Goal: Information Seeking & Learning: Find specific fact

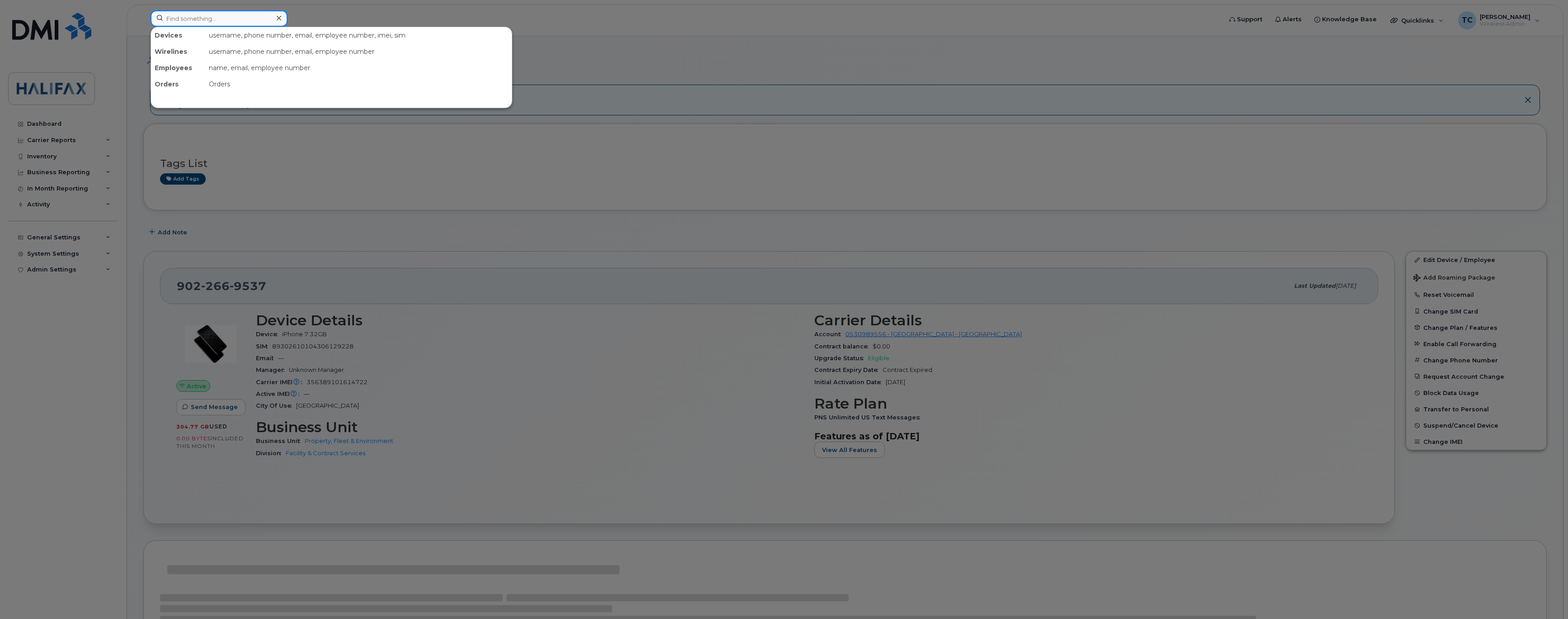
click at [210, 18] on input at bounding box center [218, 18] width 137 height 16
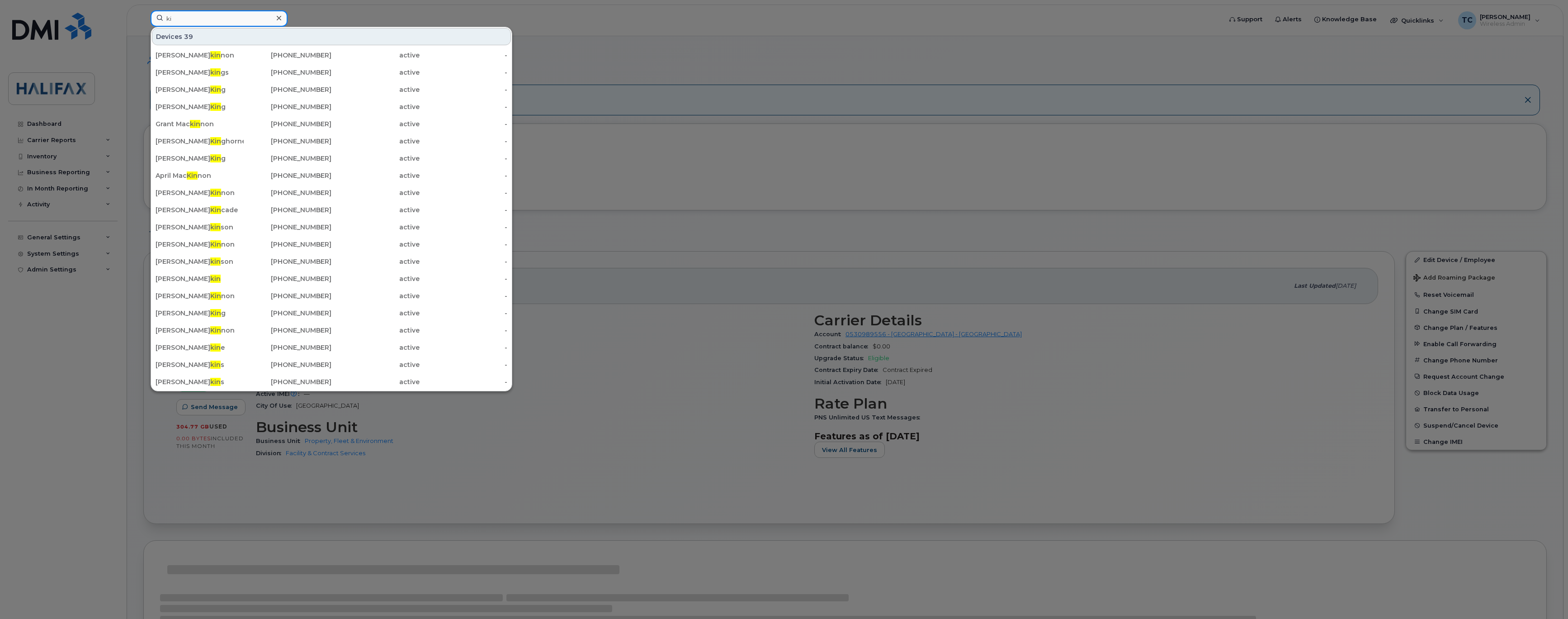
type input "k"
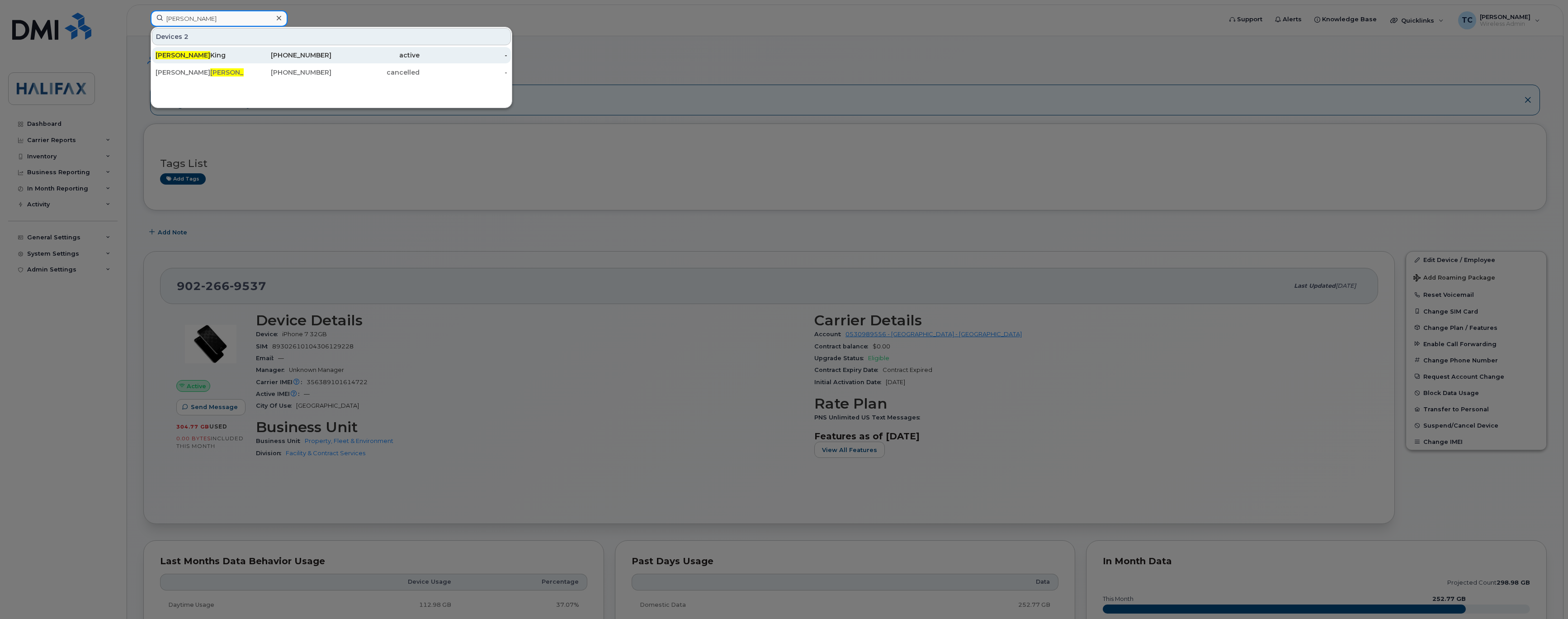
type input "[PERSON_NAME]"
click at [177, 54] on div "[PERSON_NAME]" at bounding box center [199, 55] width 88 height 9
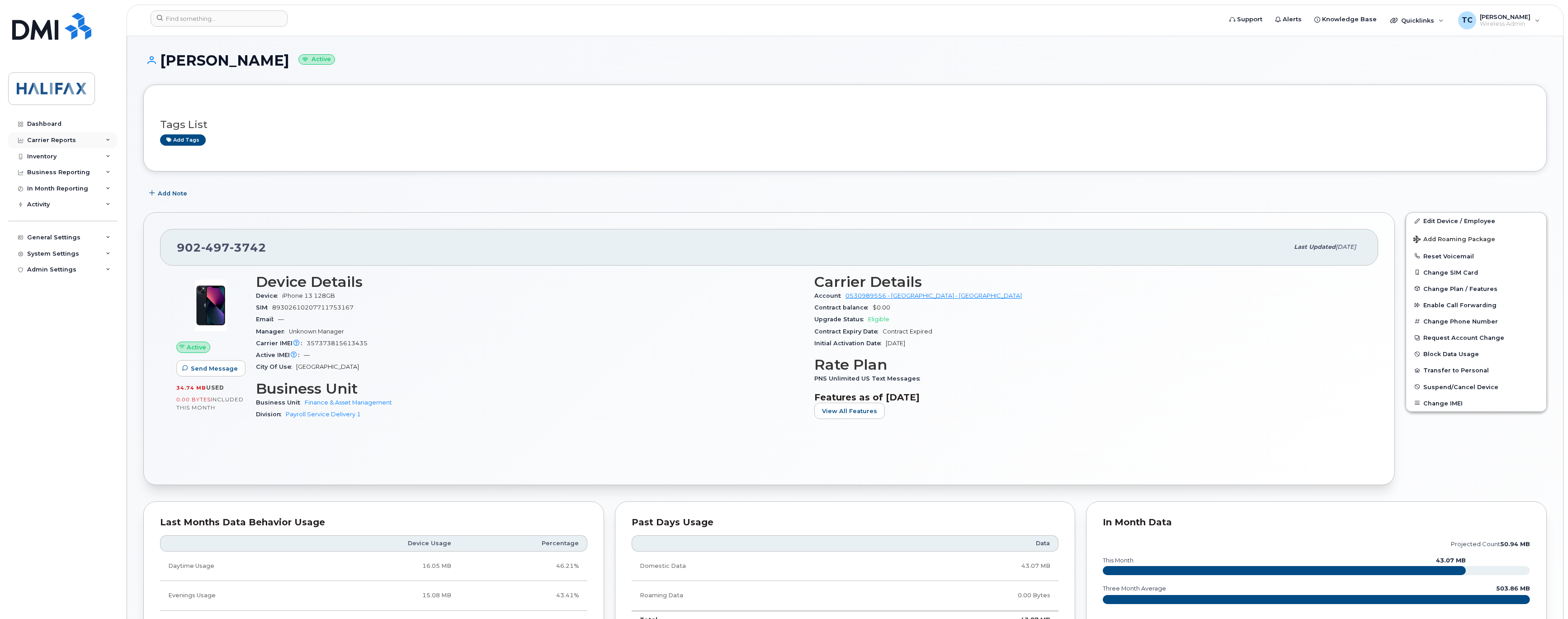
click at [111, 140] on div "Carrier Reports" at bounding box center [62, 140] width 109 height 16
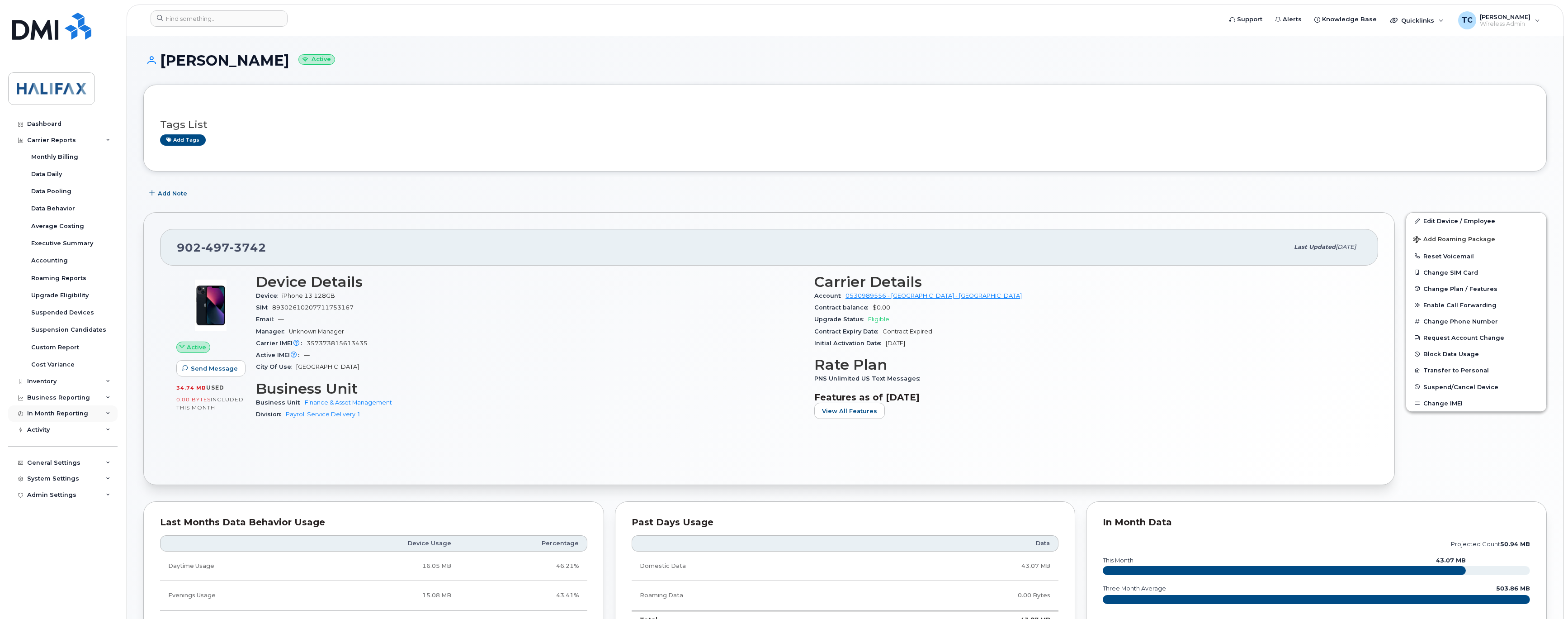
click at [103, 410] on div "In Month Reporting" at bounding box center [62, 414] width 109 height 16
click at [54, 431] on div "Data Usage" at bounding box center [49, 430] width 36 height 8
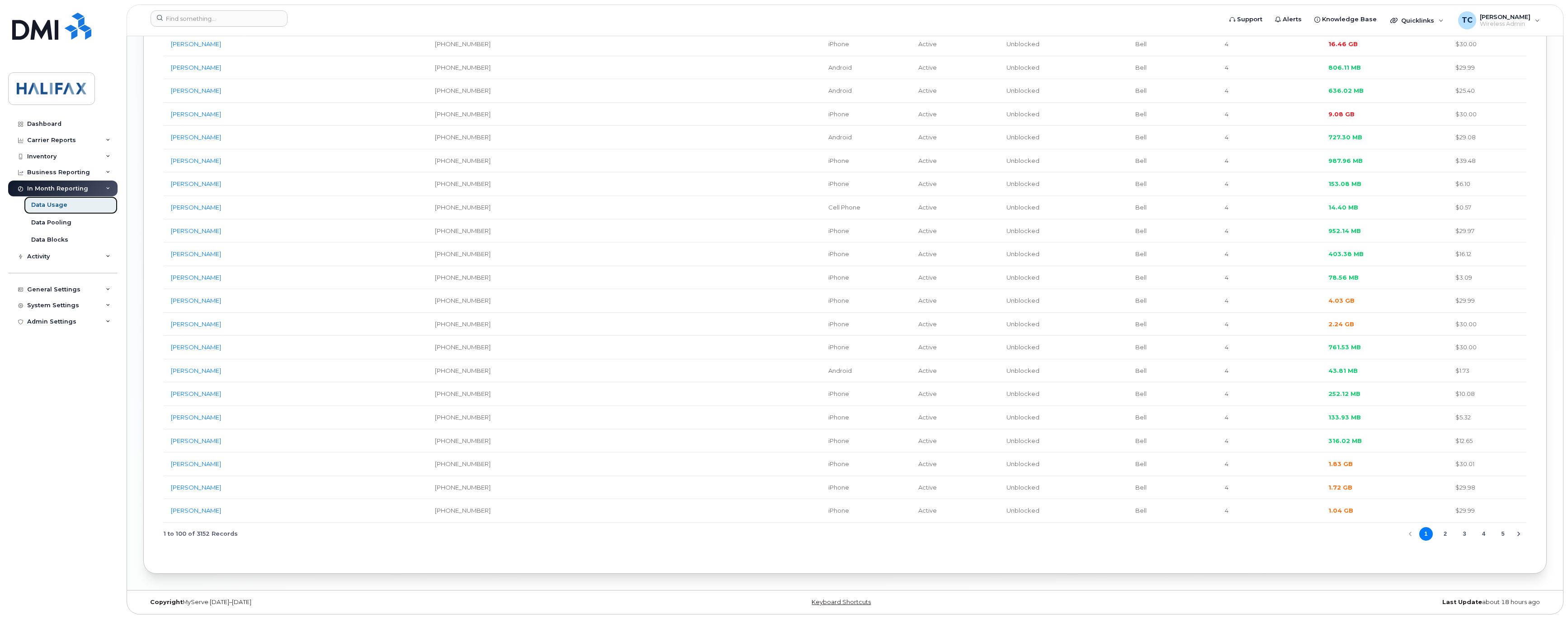
scroll to position [2279, 0]
click at [1464, 532] on button "3" at bounding box center [1465, 534] width 14 height 14
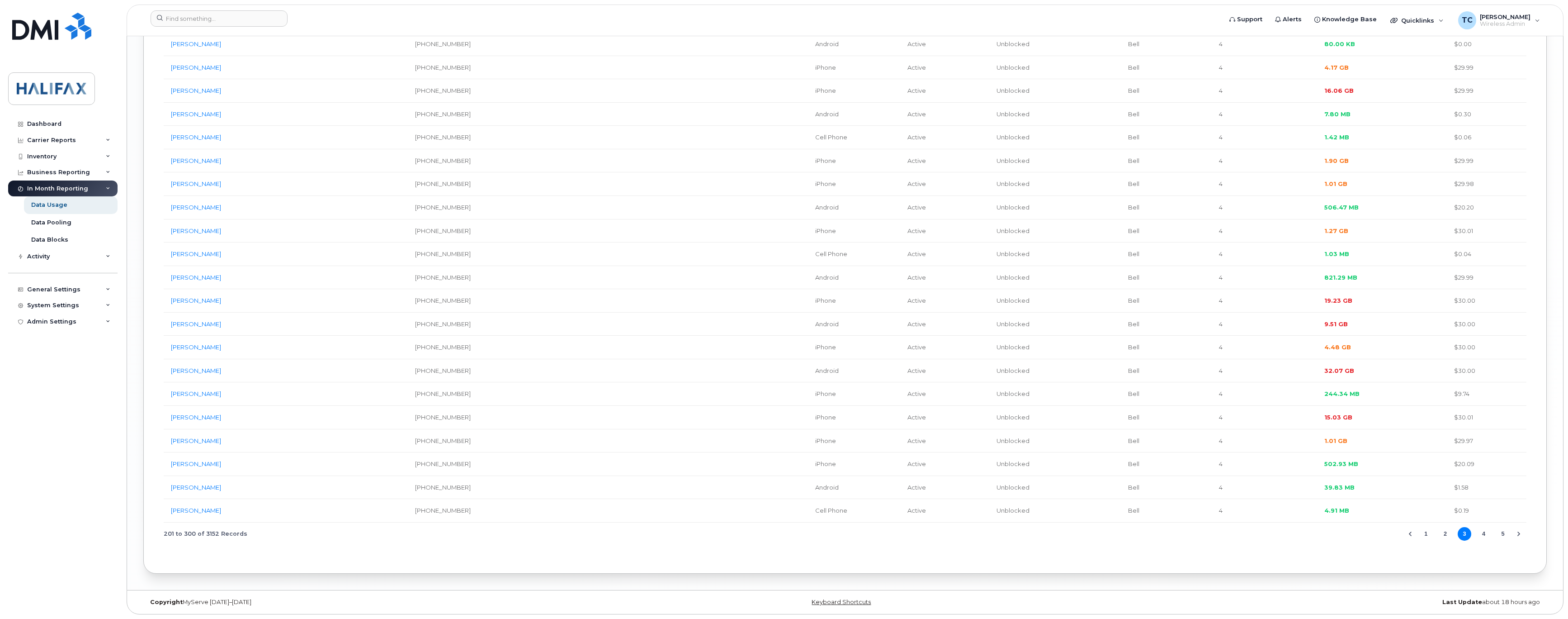
click at [1483, 529] on button "4" at bounding box center [1484, 534] width 14 height 14
click at [1483, 531] on button "5" at bounding box center [1484, 534] width 14 height 14
click at [1483, 532] on button "6" at bounding box center [1484, 534] width 14 height 14
click at [1483, 532] on button "7" at bounding box center [1484, 534] width 14 height 14
drag, startPoint x: 1346, startPoint y: 136, endPoint x: 1308, endPoint y: 136, distance: 38.0
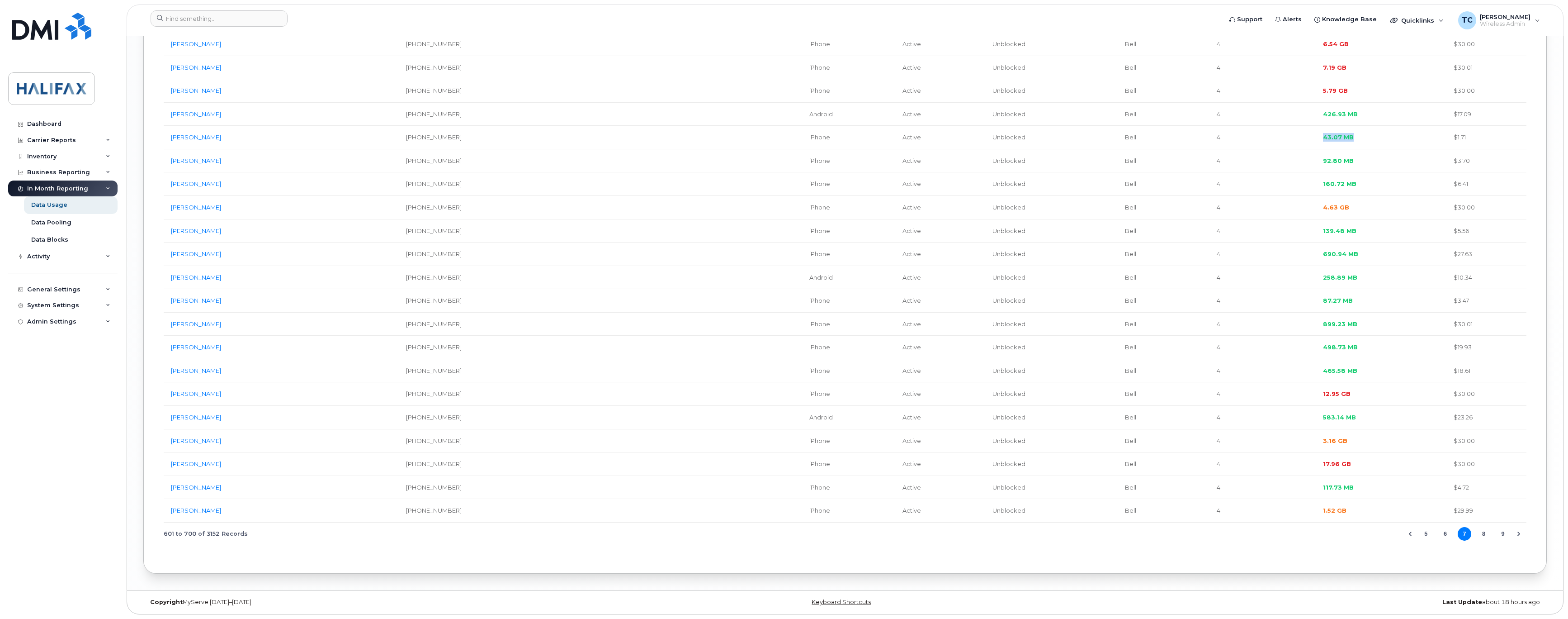
click at [1316, 136] on td "43.07 MB" at bounding box center [1381, 137] width 130 height 23
copy span "43.07 MB"
click at [1448, 535] on button "6" at bounding box center [1445, 534] width 14 height 14
click at [1445, 534] on button "5" at bounding box center [1445, 534] width 14 height 14
click at [1487, 531] on button "6" at bounding box center [1484, 534] width 14 height 14
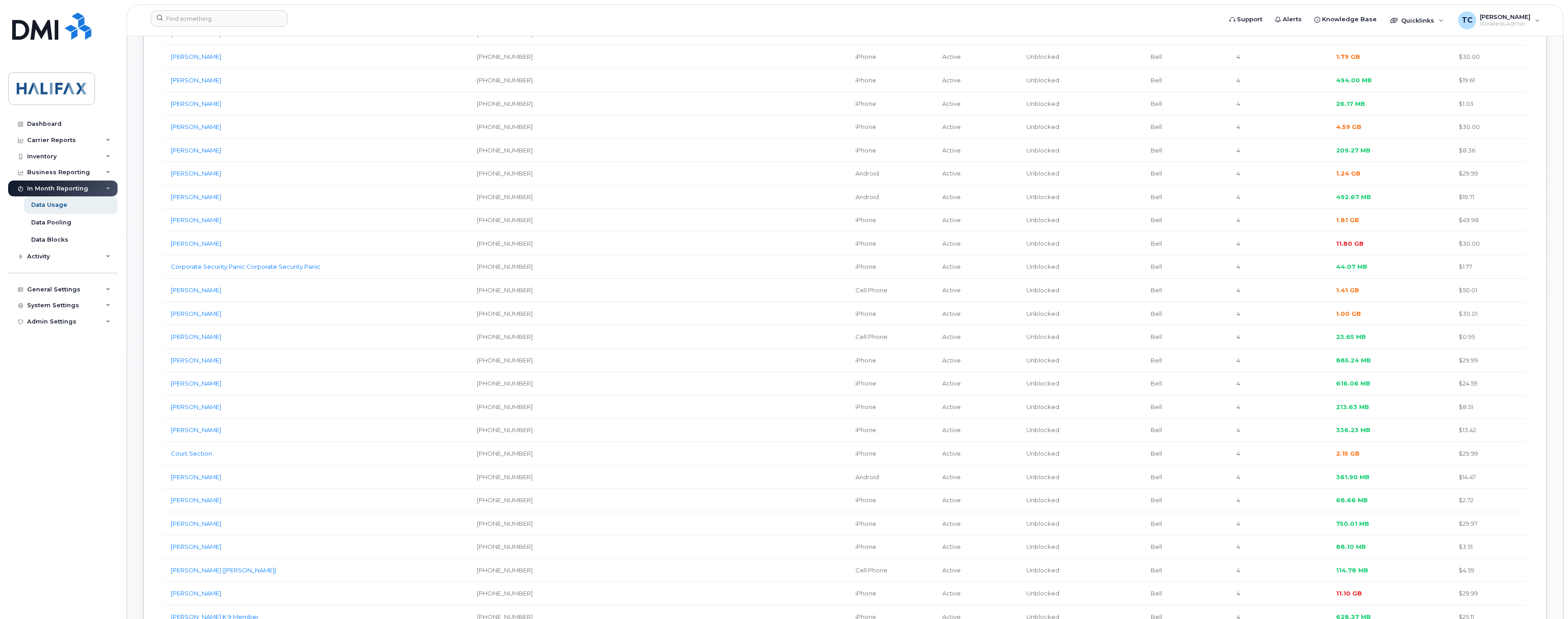
scroll to position [854, 0]
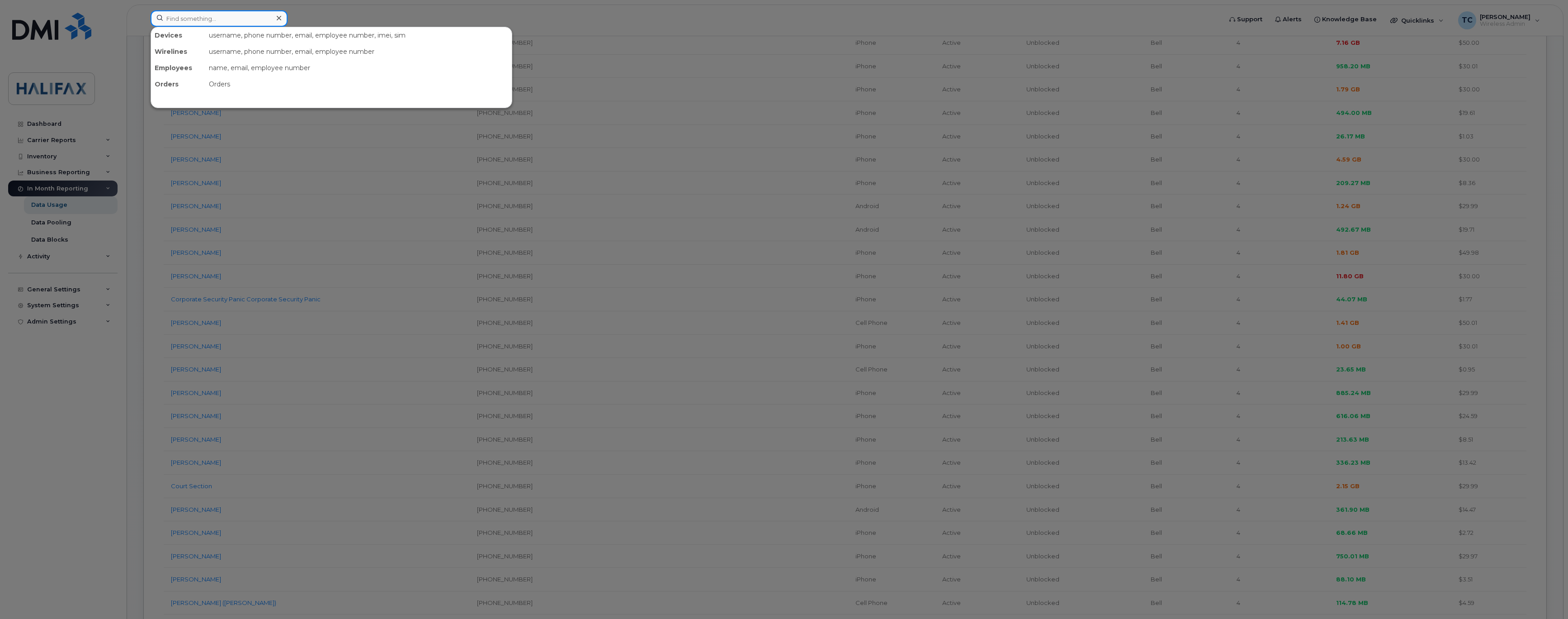
click at [249, 15] on input at bounding box center [218, 18] width 137 height 16
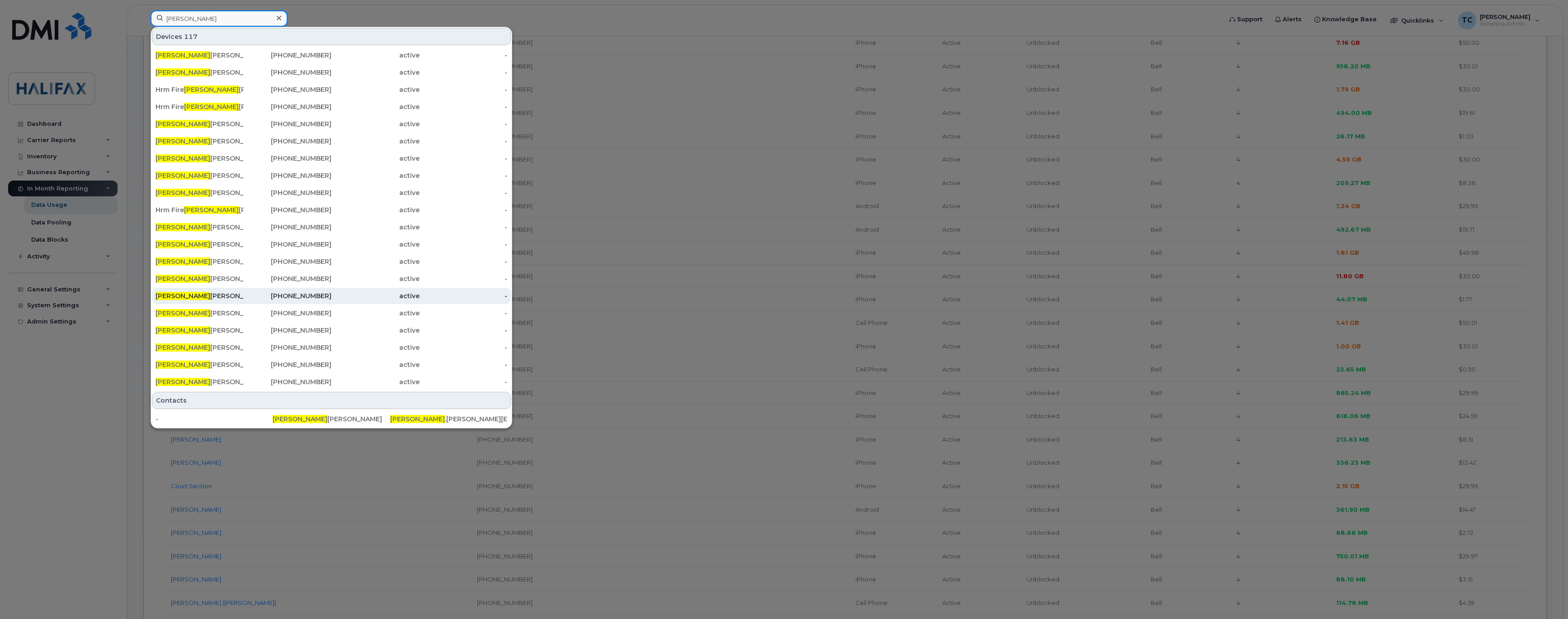
type input "tammy"
click at [316, 298] on div "902-221-6412" at bounding box center [287, 296] width 88 height 9
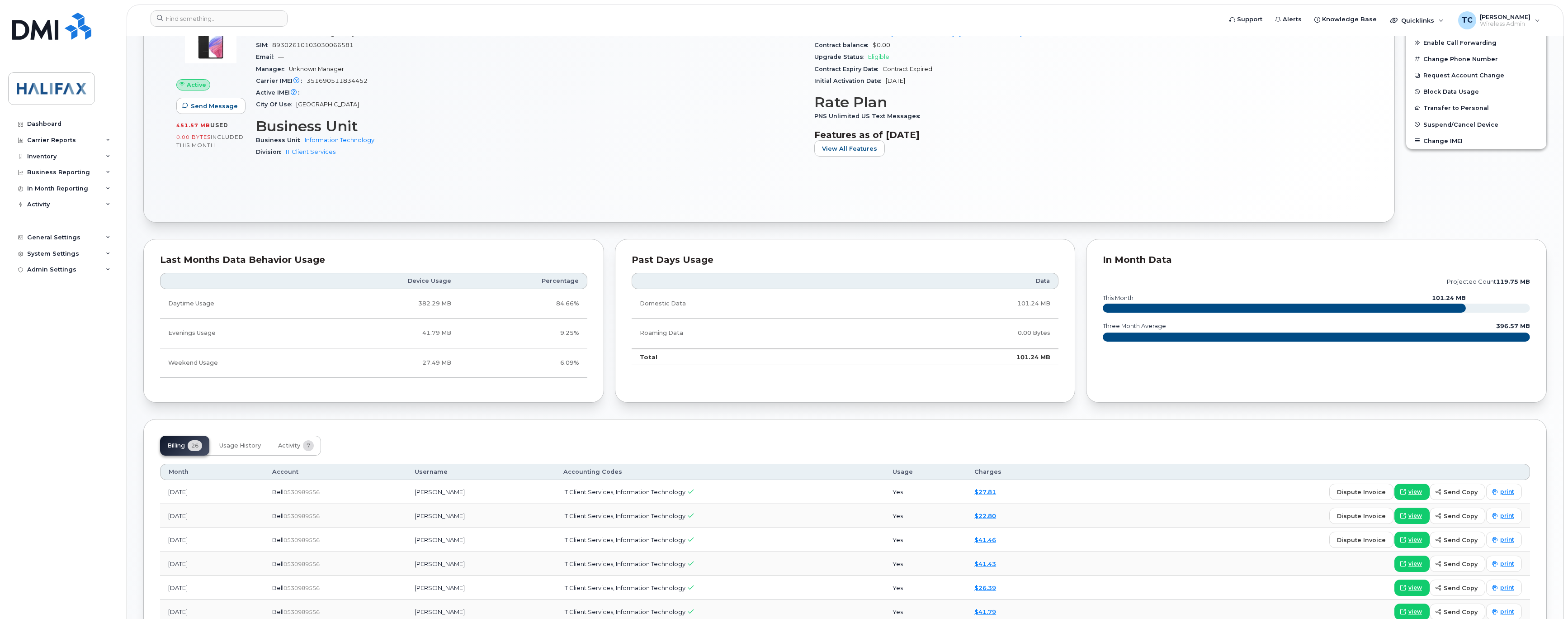
scroll to position [199, 0]
